Goal: Information Seeking & Learning: Learn about a topic

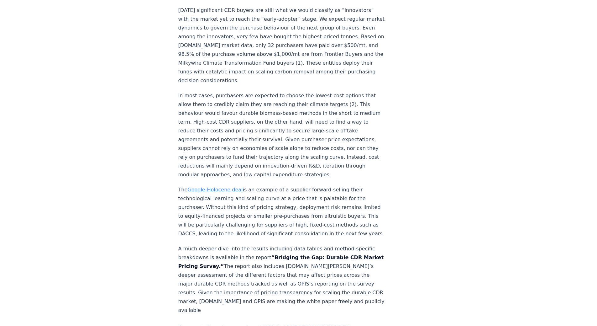
scroll to position [1223, 0]
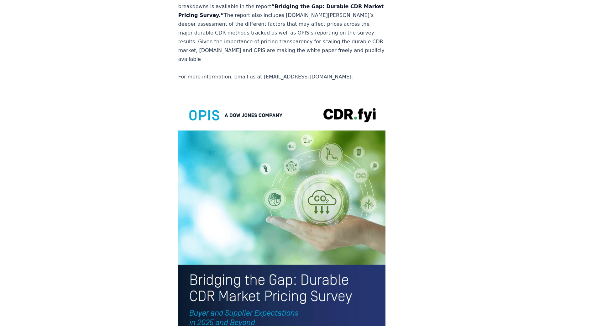
click at [260, 49] on p "A much deeper dive into the results including data tables and method-specific b…" at bounding box center [282, 37] width 208 height 88
drag, startPoint x: 256, startPoint y: 48, endPoint x: 286, endPoint y: 50, distance: 30.2
click at [286, 50] on p "A much deeper dive into the results including data tables and method-specific b…" at bounding box center [282, 37] width 208 height 88
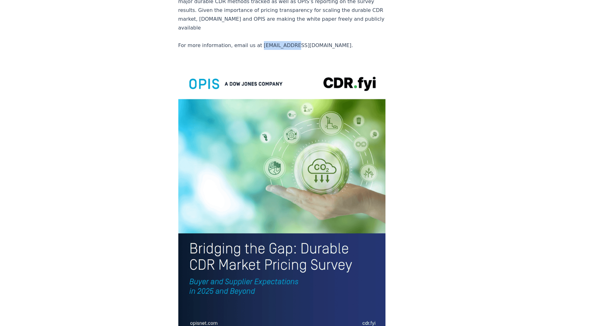
scroll to position [1066, 0]
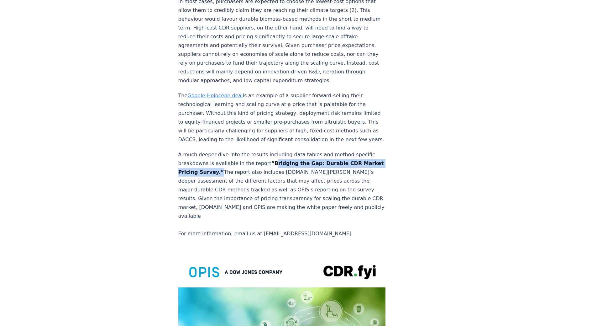
drag, startPoint x: 266, startPoint y: 145, endPoint x: 233, endPoint y: 152, distance: 33.7
click at [233, 160] on strong "“Bridging the Gap: Durable CDR Market Pricing Survey.”" at bounding box center [281, 167] width 206 height 15
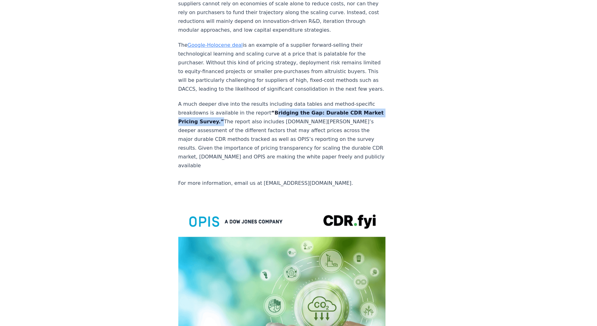
scroll to position [1085, 0]
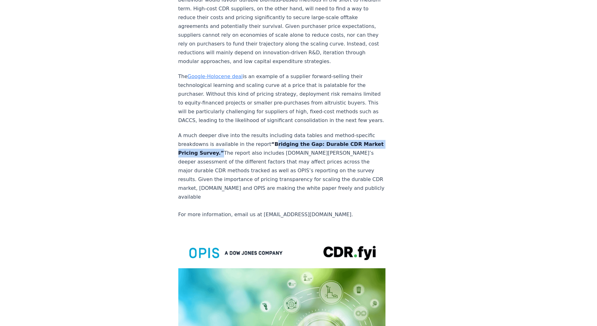
copy strong "Bridging the Gap: Durable CDR Market Pricing Survey."
